Goal: Information Seeking & Learning: Learn about a topic

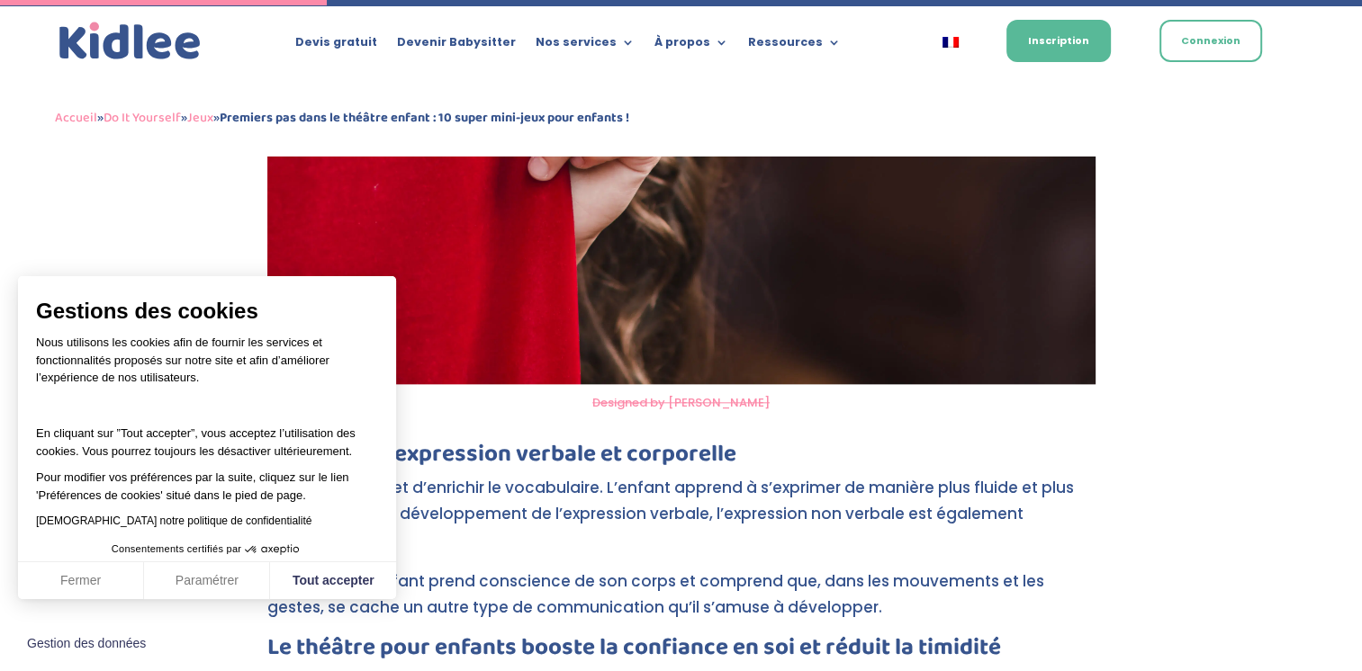
scroll to position [2070, 0]
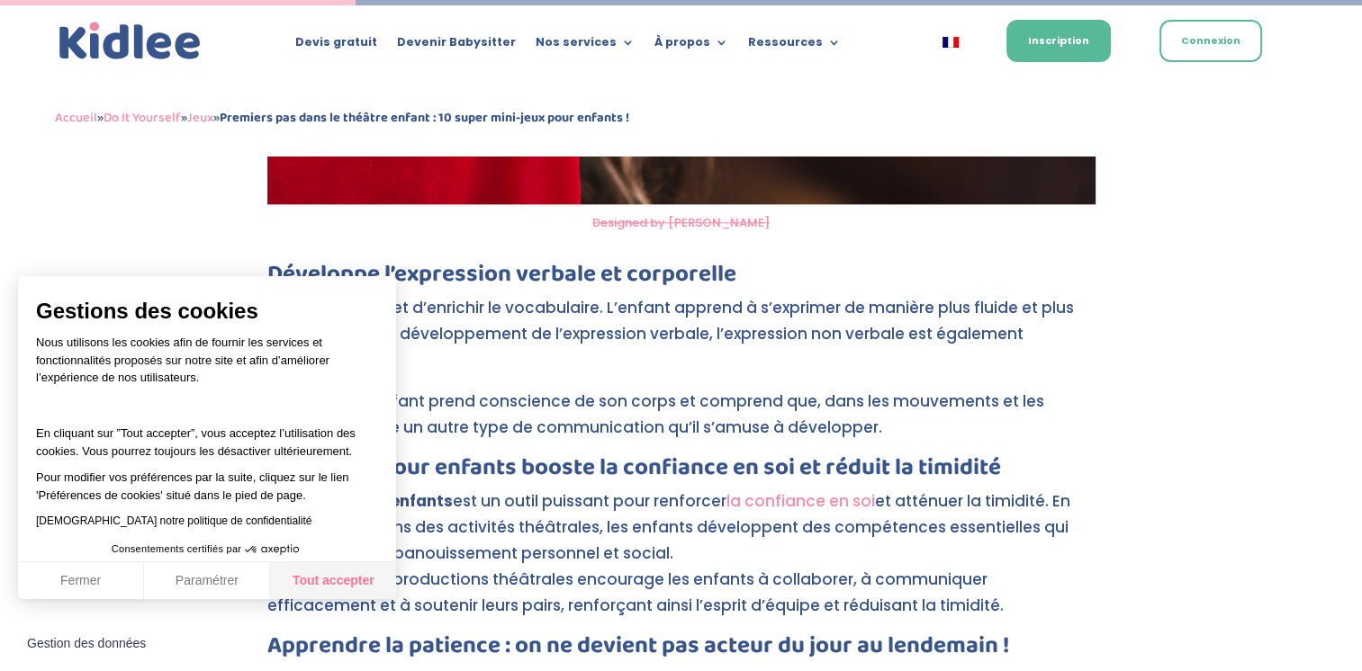
click at [317, 582] on button "Tout accepter" at bounding box center [333, 581] width 126 height 38
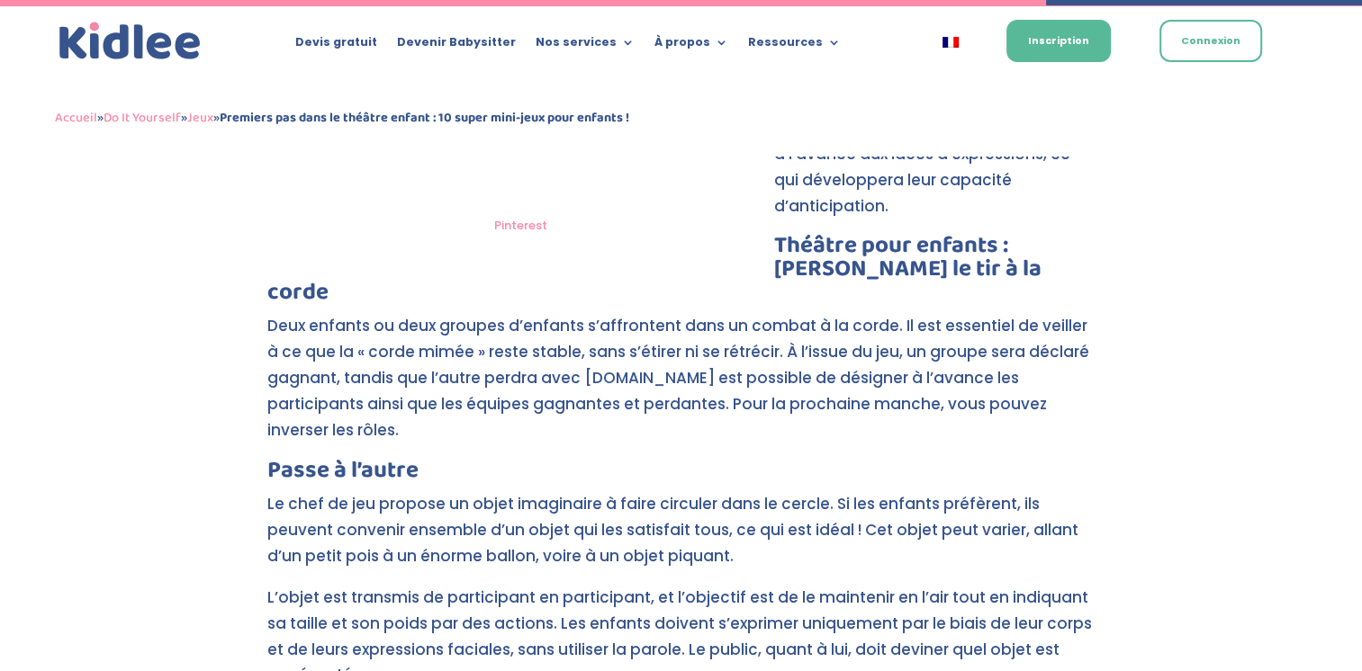
scroll to position [6119, 0]
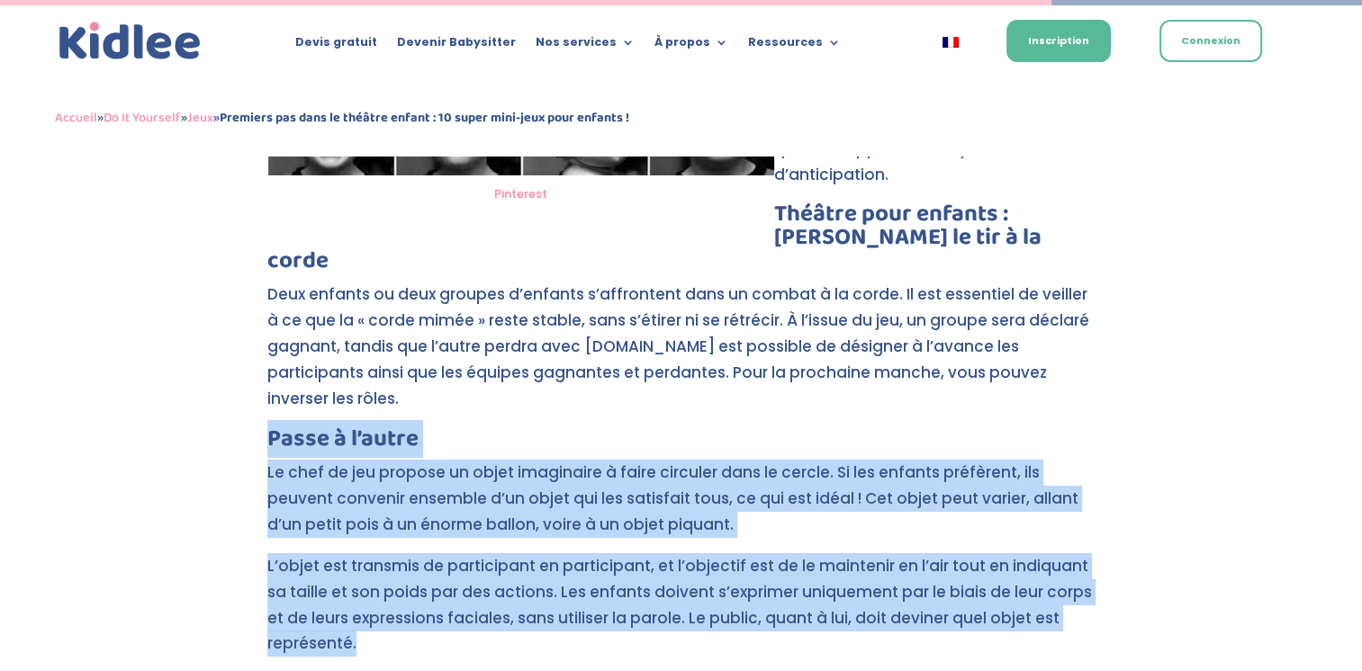
drag, startPoint x: 268, startPoint y: 337, endPoint x: 451, endPoint y: 531, distance: 266.8
drag, startPoint x: 444, startPoint y: 524, endPoint x: 360, endPoint y: 399, distance: 150.5
copy div "Passe à l’autre Le chef de jeu propose un objet imaginaire à faire circuler dan…"
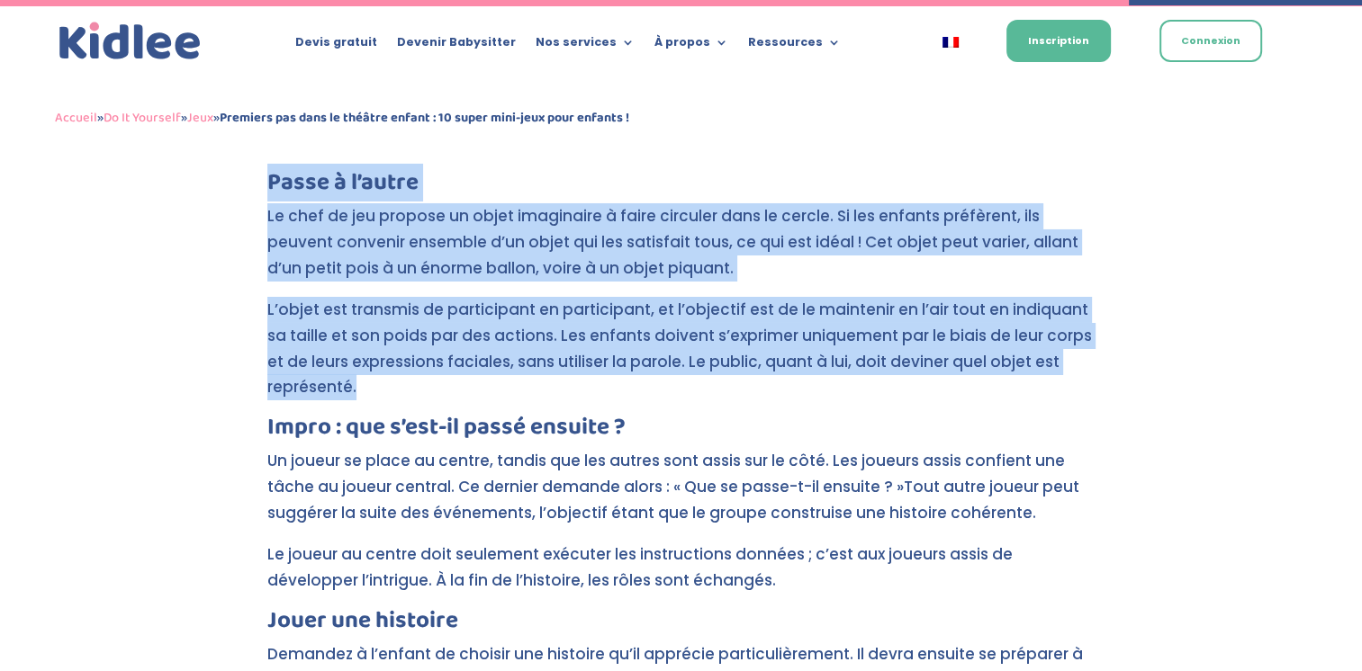
scroll to position [6569, 0]
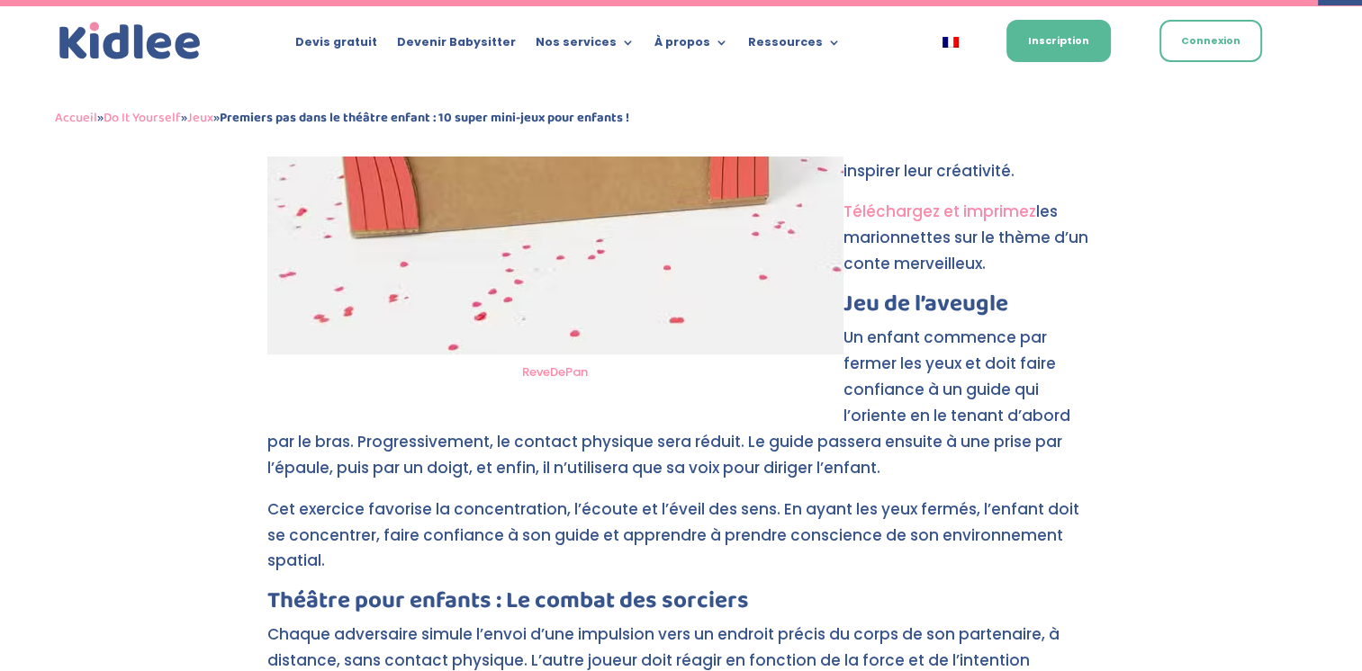
scroll to position [7649, 0]
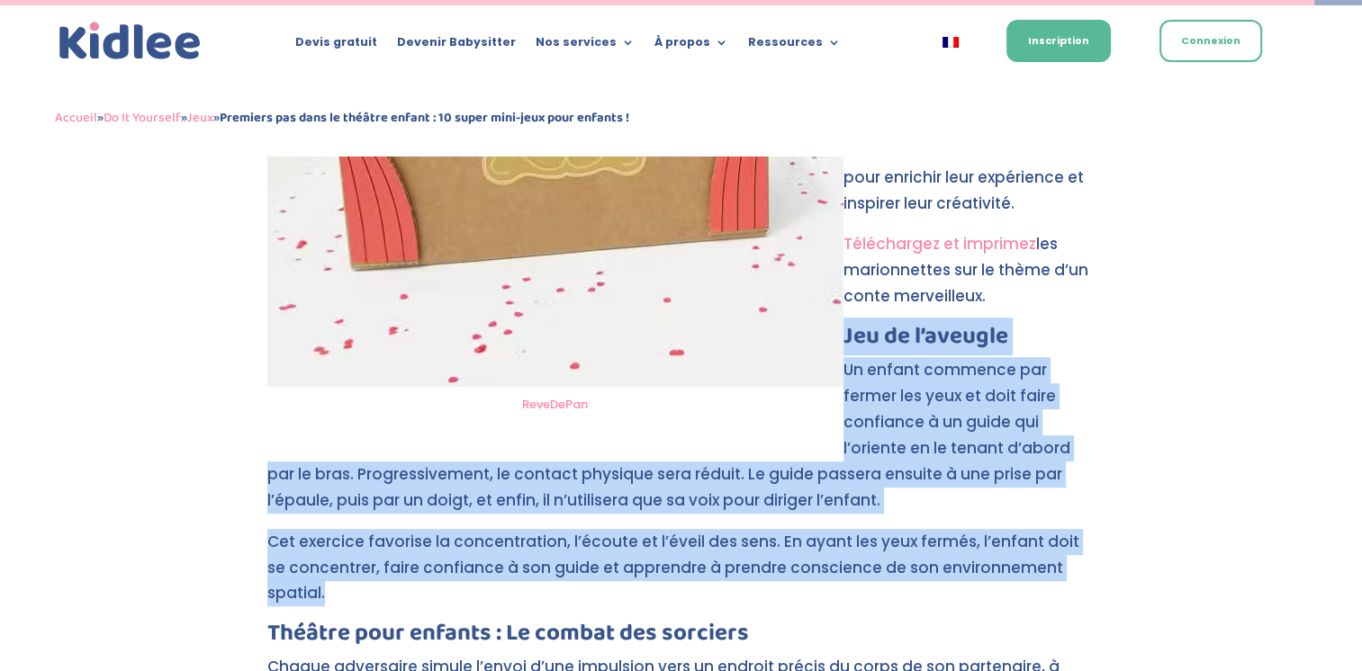
drag, startPoint x: 846, startPoint y: 231, endPoint x: 1125, endPoint y: 465, distance: 364.1
copy div "Jeu de l’aveugle Un enfant commence par fermer les yeux et doit faire confiance…"
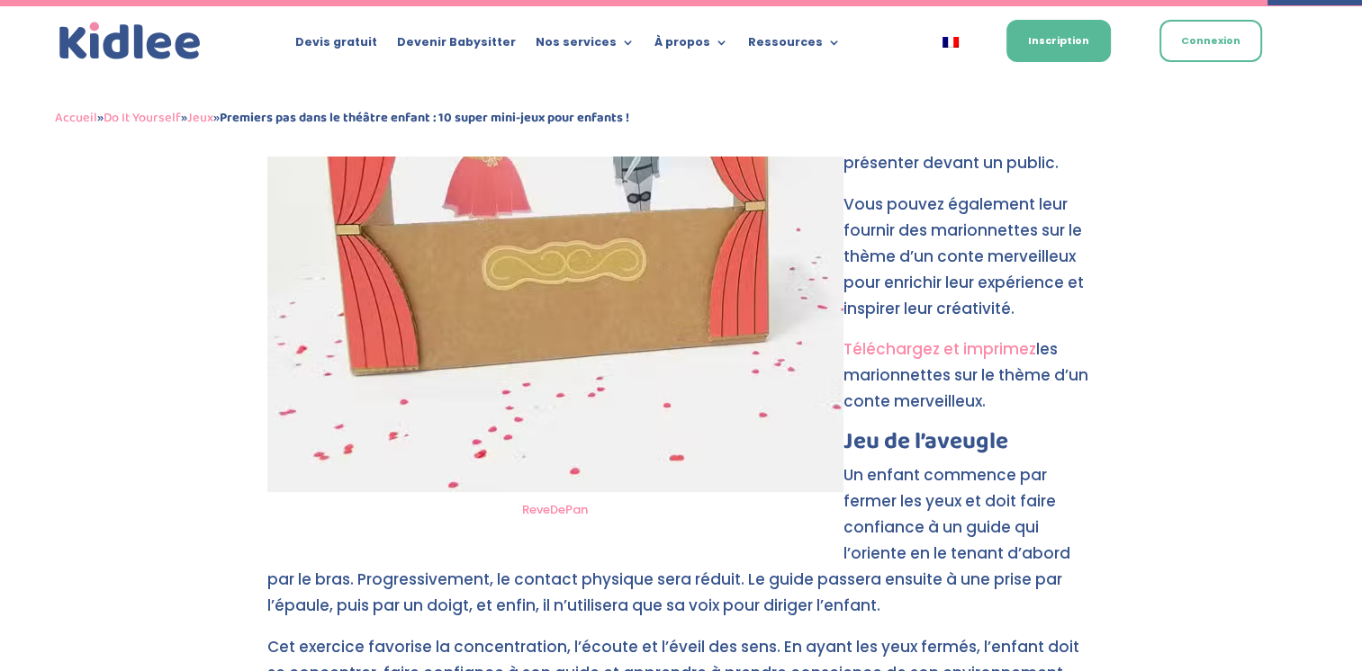
scroll to position [7379, 0]
